Goal: Check status: Check status

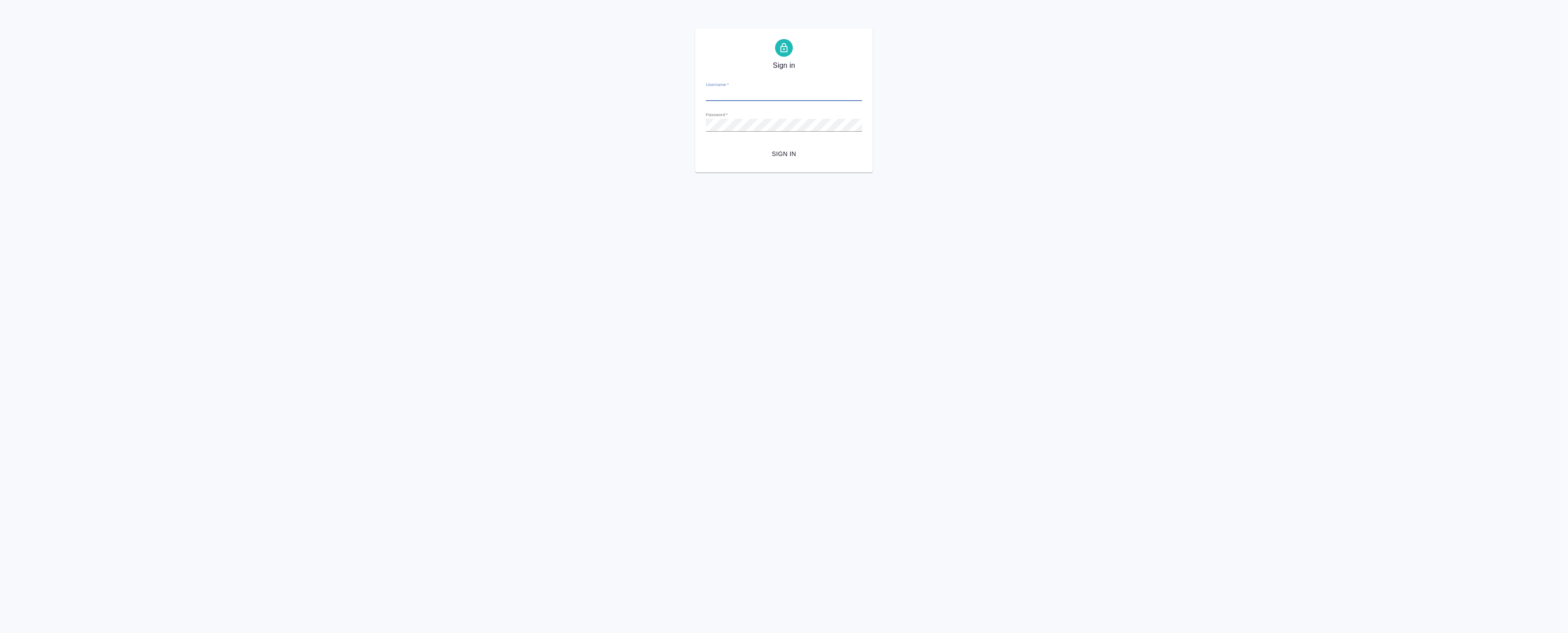
type input "a.badanyan@awatera.com"
click at [792, 153] on span "Sign in" at bounding box center [784, 155] width 142 height 11
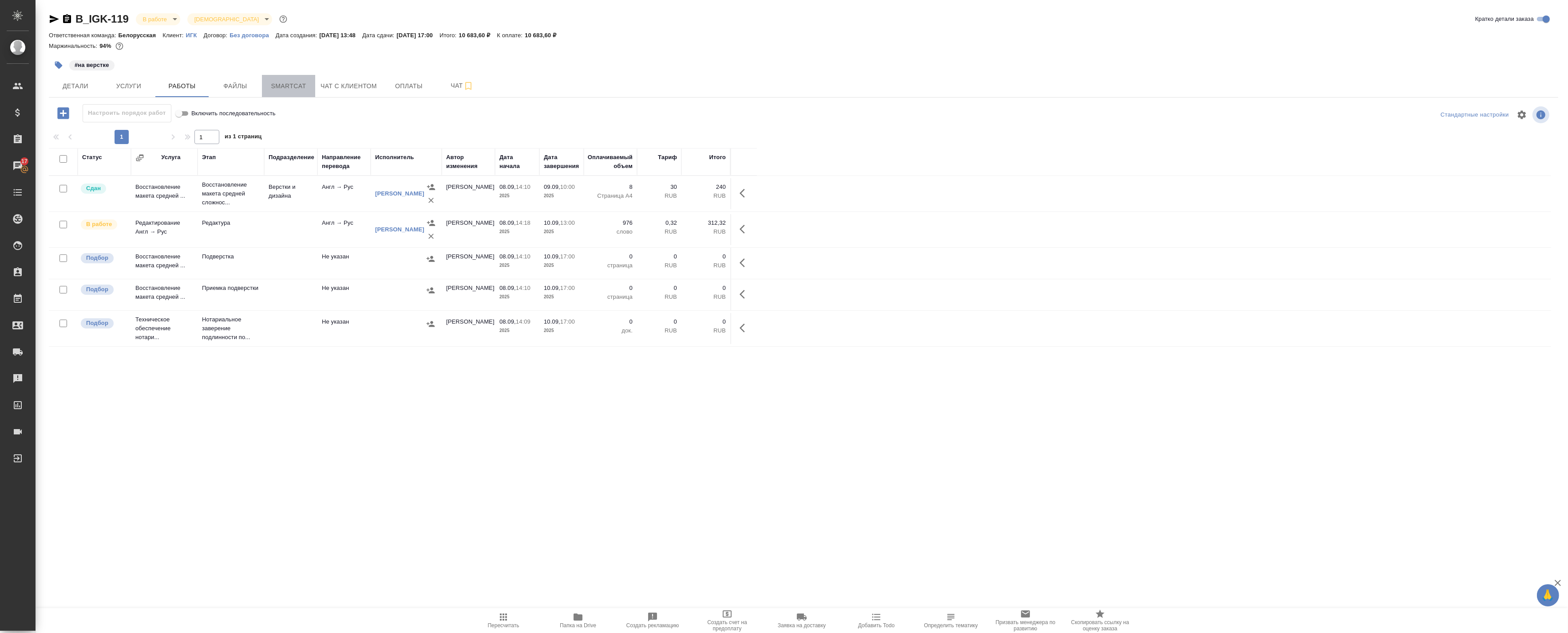
click at [298, 82] on span "Smartcat" at bounding box center [288, 86] width 43 height 11
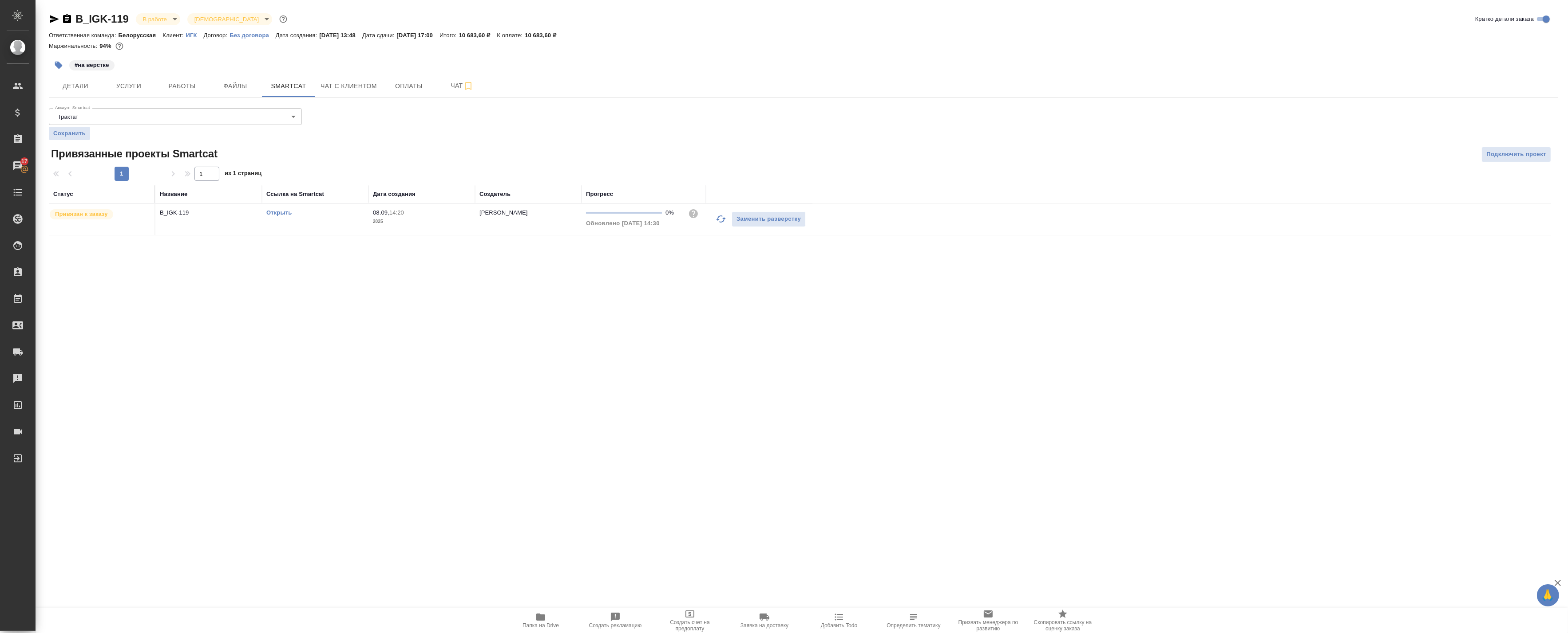
click at [714, 227] on button "button" at bounding box center [721, 218] width 21 height 21
click at [722, 218] on icon "button" at bounding box center [721, 219] width 11 height 11
click at [173, 96] on button "Работы" at bounding box center [182, 86] width 54 height 22
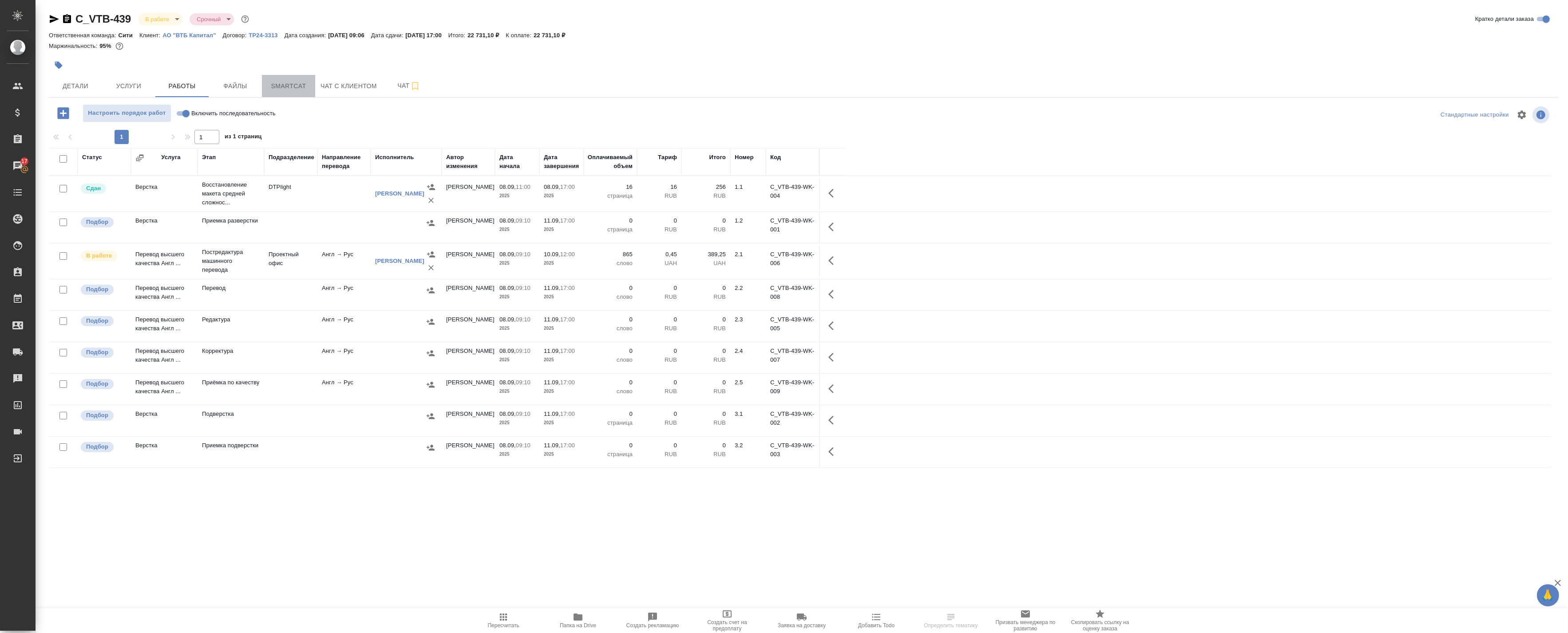
click at [295, 96] on button "Smartcat" at bounding box center [289, 86] width 54 height 22
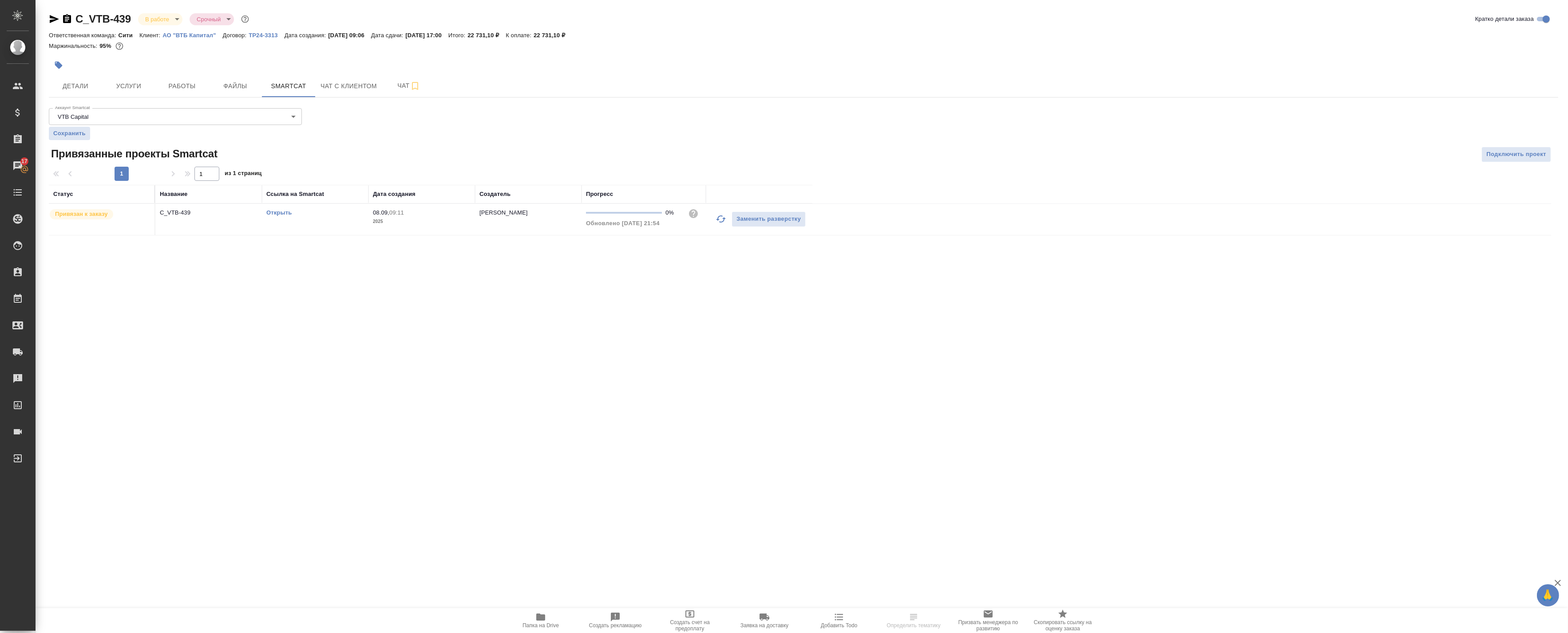
click at [722, 220] on icon "button" at bounding box center [721, 219] width 11 height 11
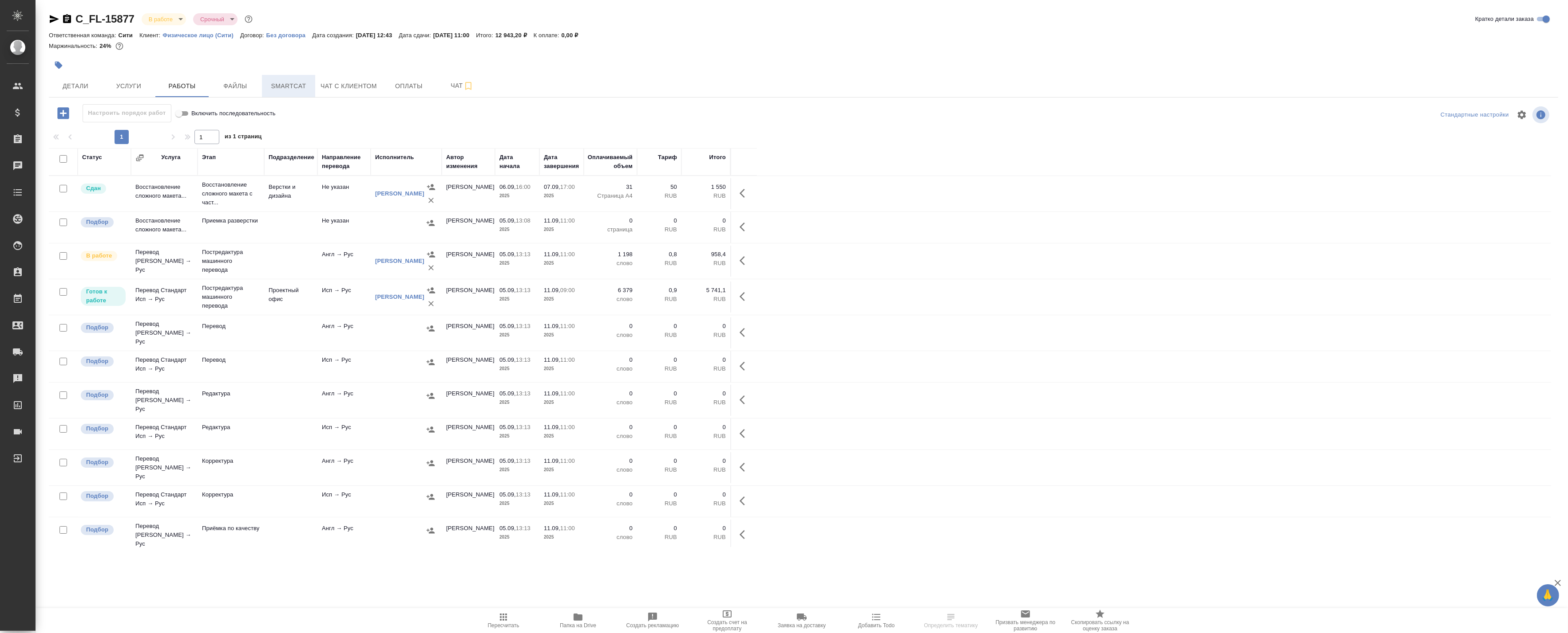
click at [296, 89] on span "Smartcat" at bounding box center [288, 86] width 43 height 11
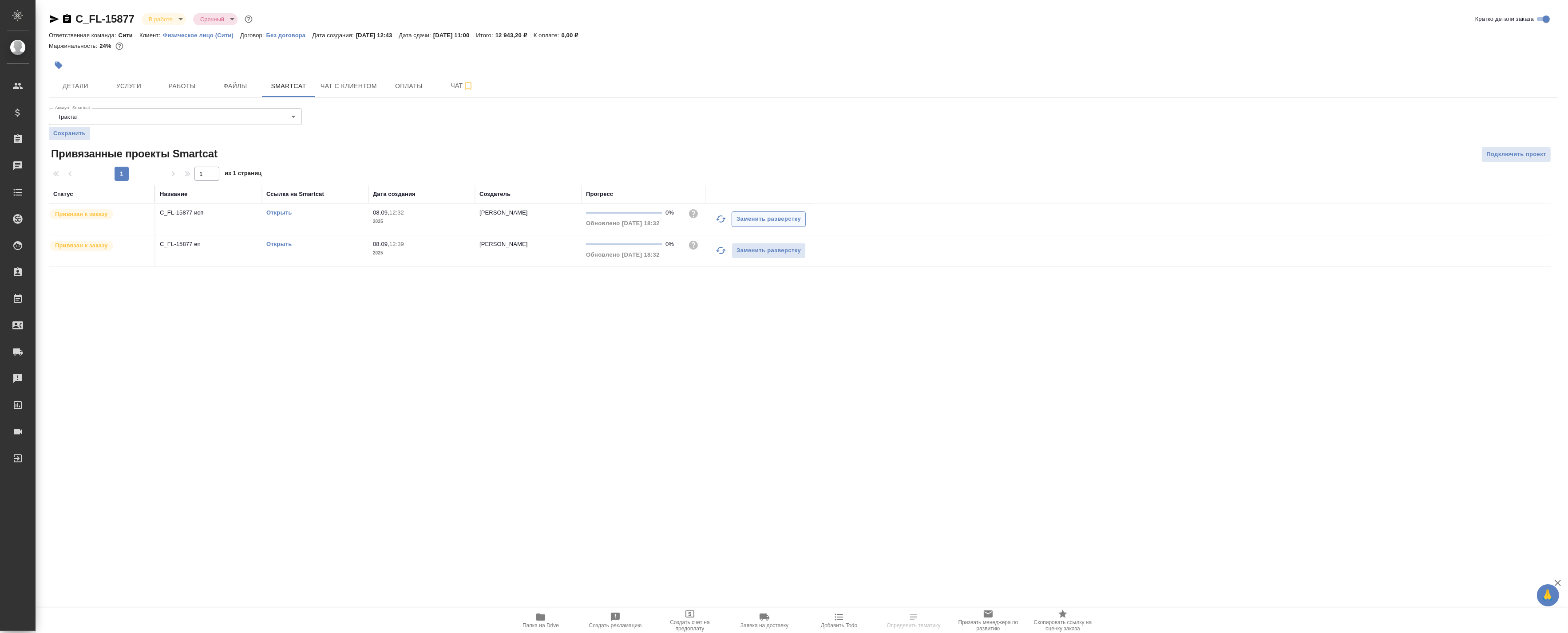
click at [721, 219] on icon "button" at bounding box center [721, 219] width 11 height 11
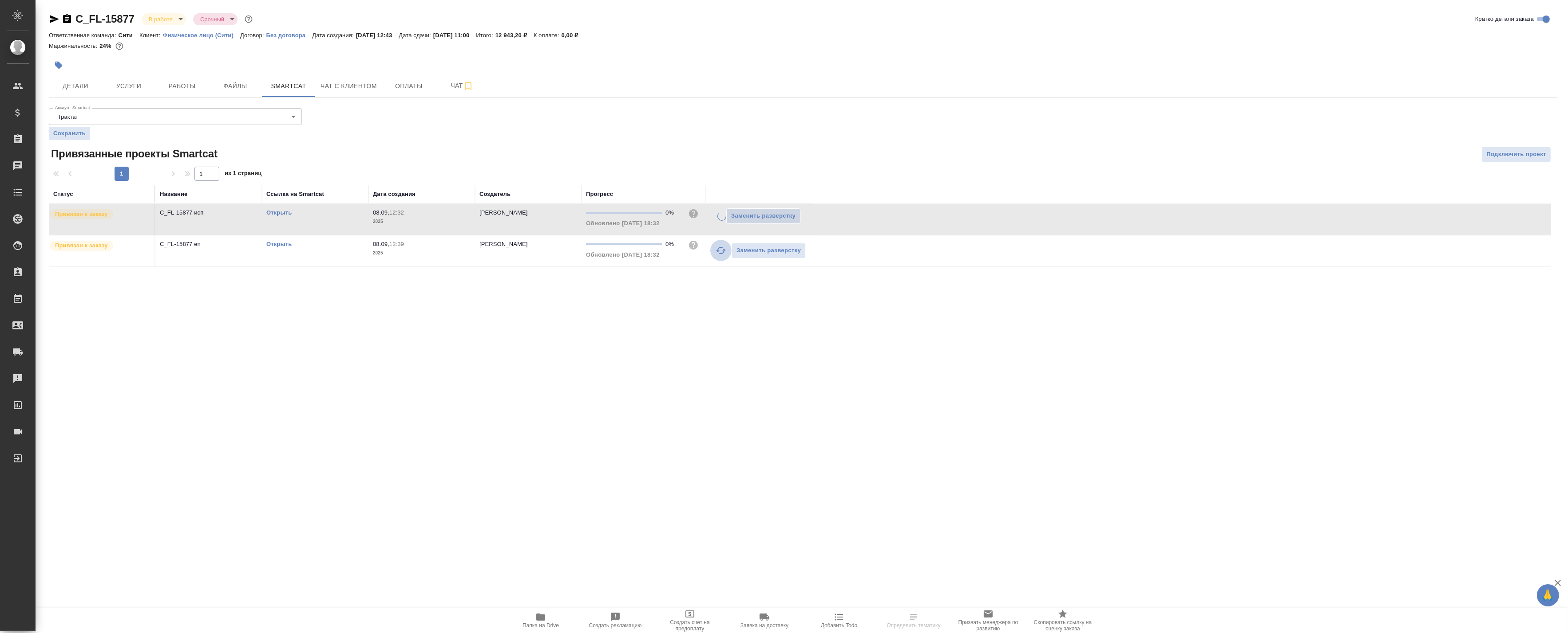
click at [720, 254] on icon "button" at bounding box center [721, 251] width 10 height 7
